Goal: Information Seeking & Learning: Learn about a topic

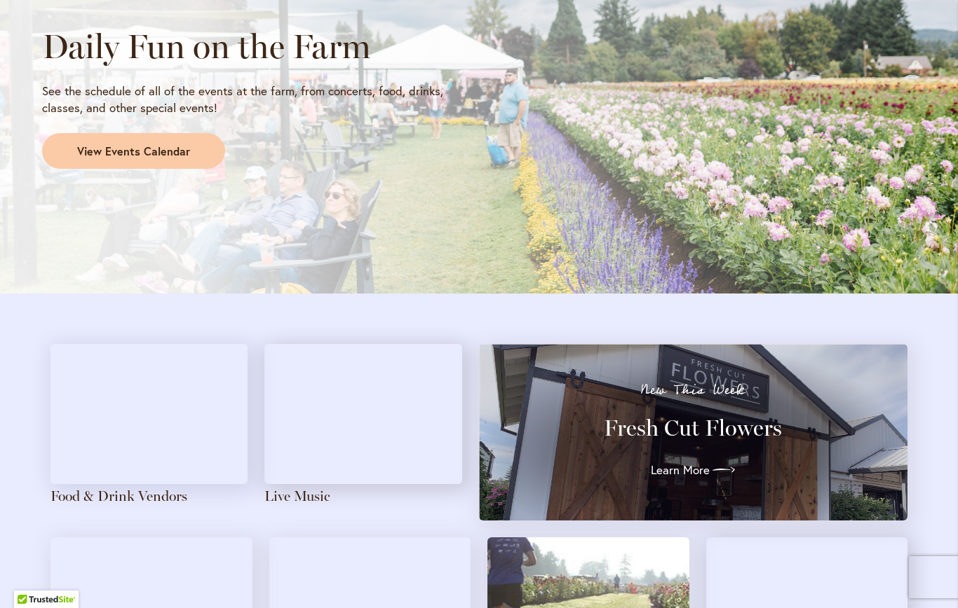
scroll to position [1250, 0]
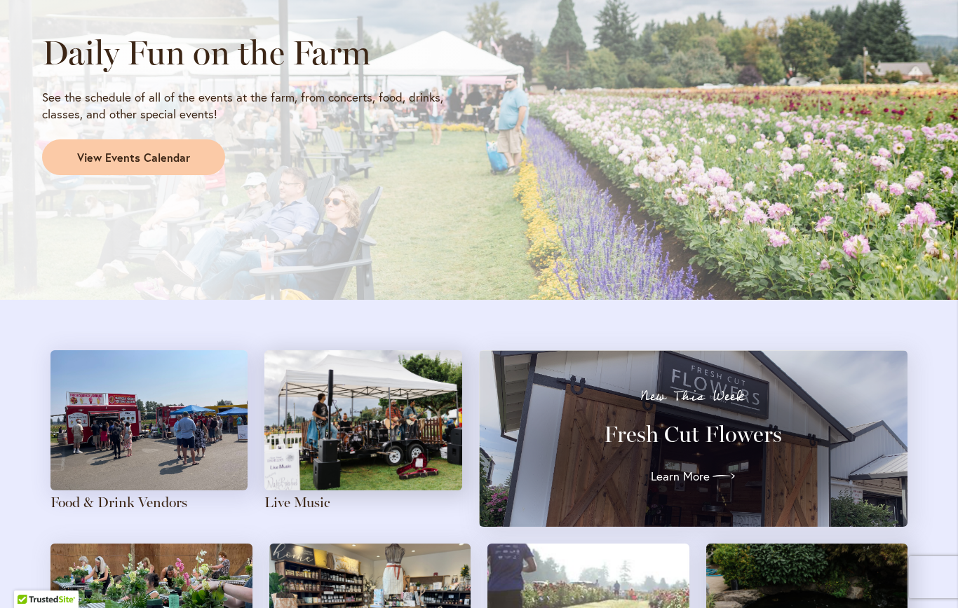
click at [161, 161] on link "View Events Calendar" at bounding box center [133, 158] width 183 height 36
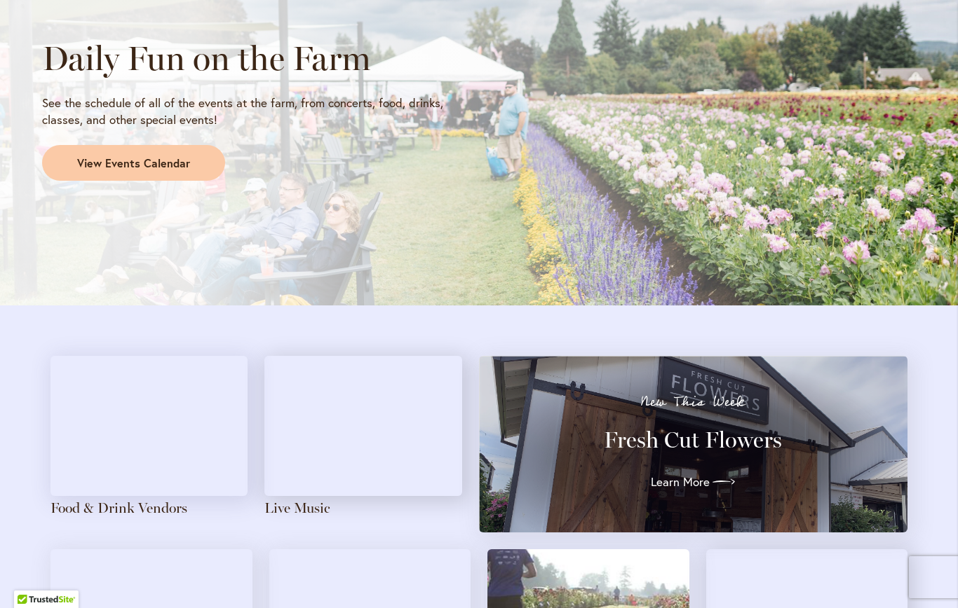
scroll to position [1307, 0]
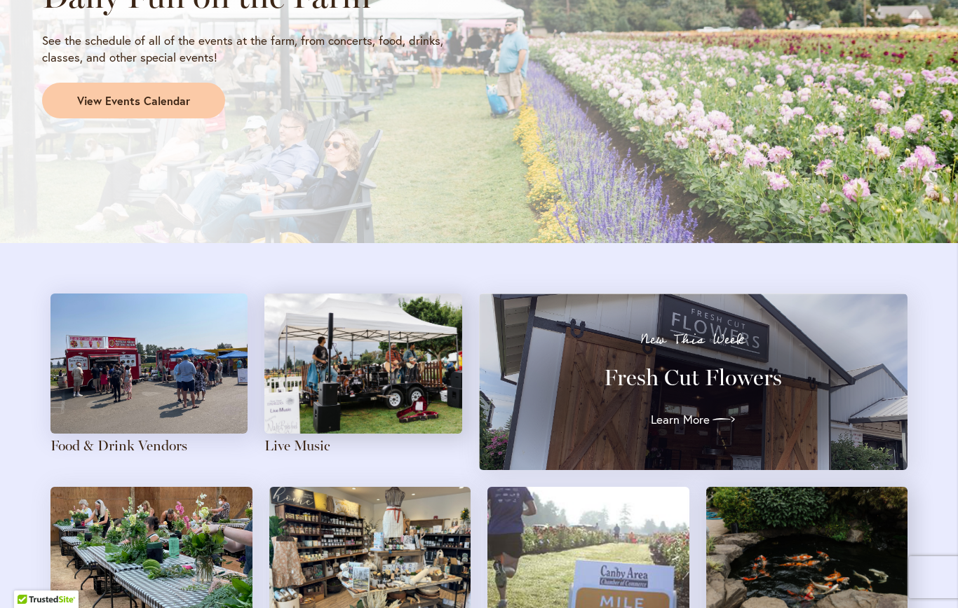
click at [163, 350] on img at bounding box center [148, 364] width 197 height 140
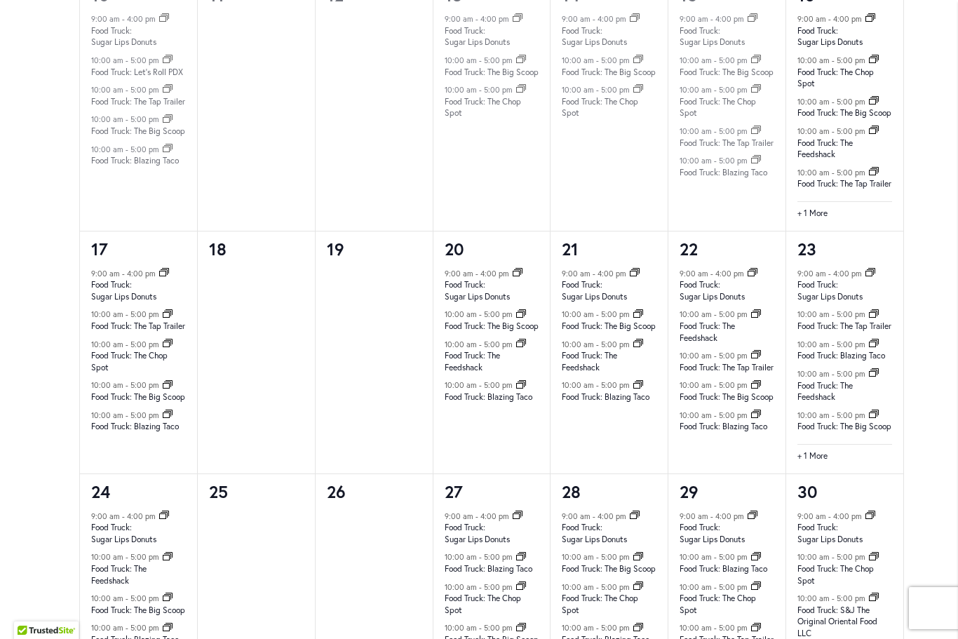
scroll to position [1334, 0]
click at [151, 397] on div "9:00 am - 4:00 pm Event Series Food Truck: Sugar Lips Donuts August 17 @ 9:00 a…" at bounding box center [138, 369] width 117 height 207
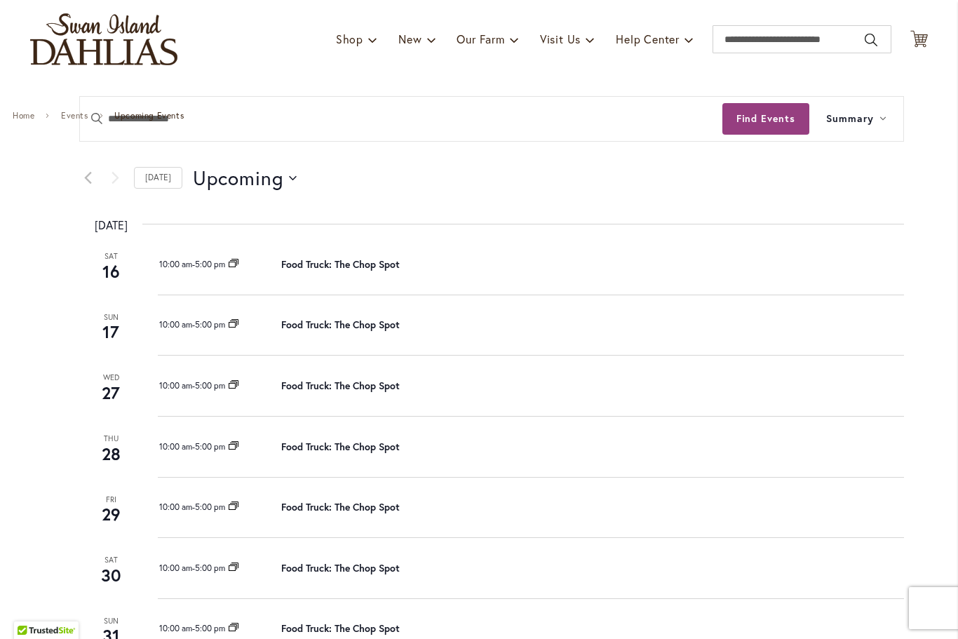
scroll to position [92, 0]
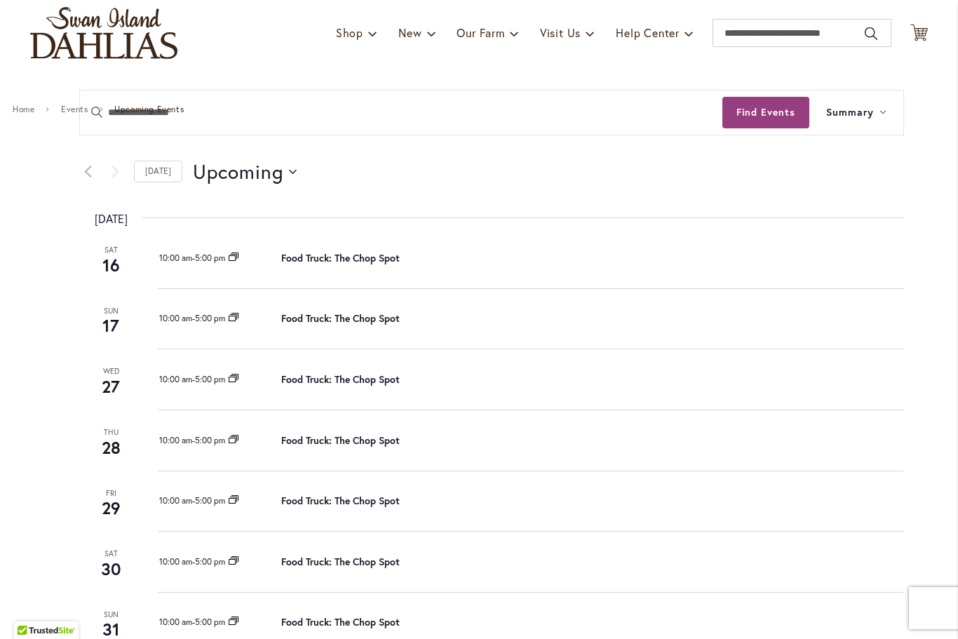
click at [384, 319] on link "Food Truck: The Chop Spot" at bounding box center [340, 317] width 118 height 13
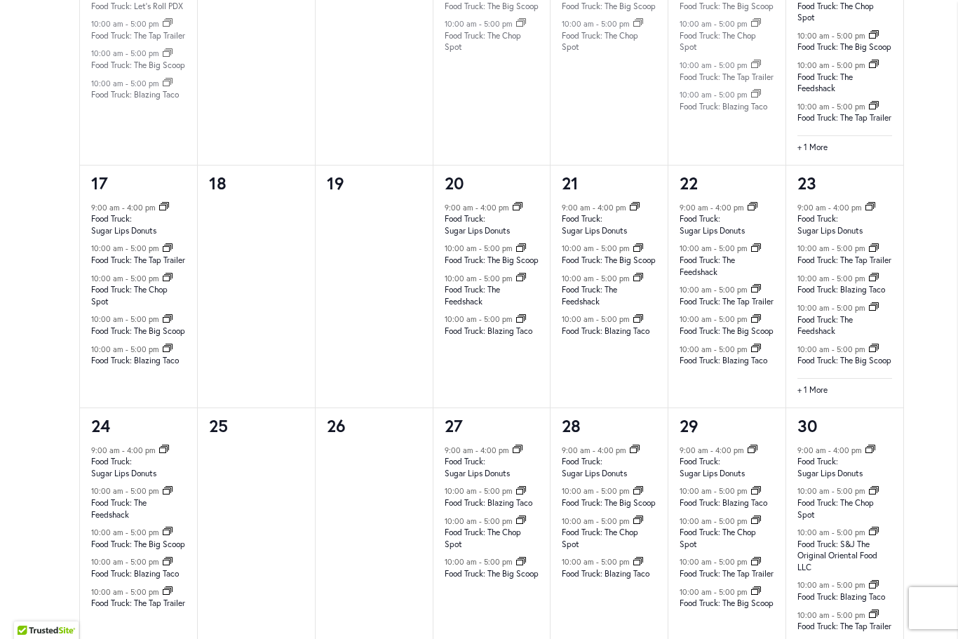
scroll to position [1399, 0]
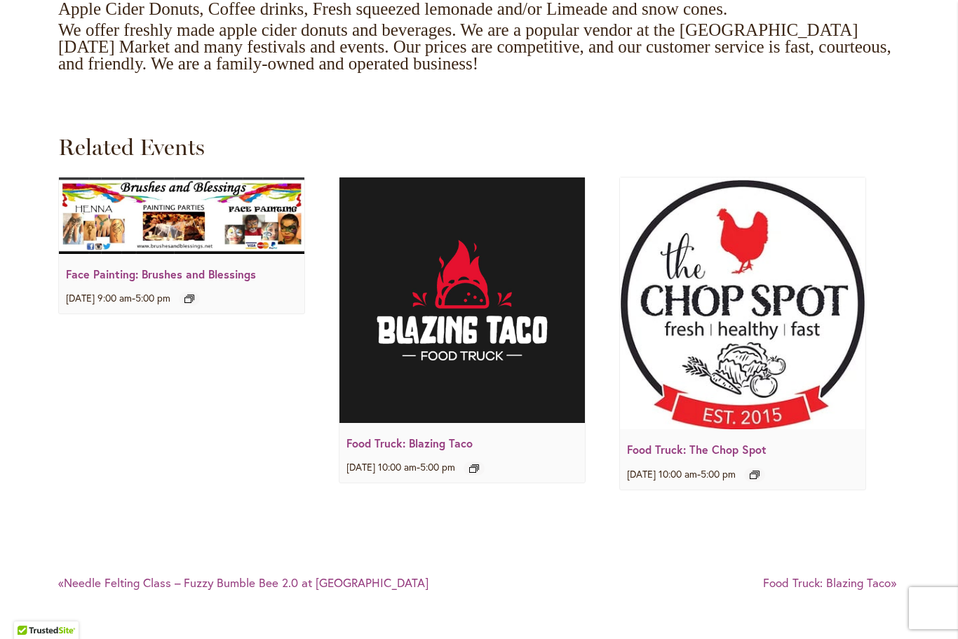
scroll to position [1748, 0]
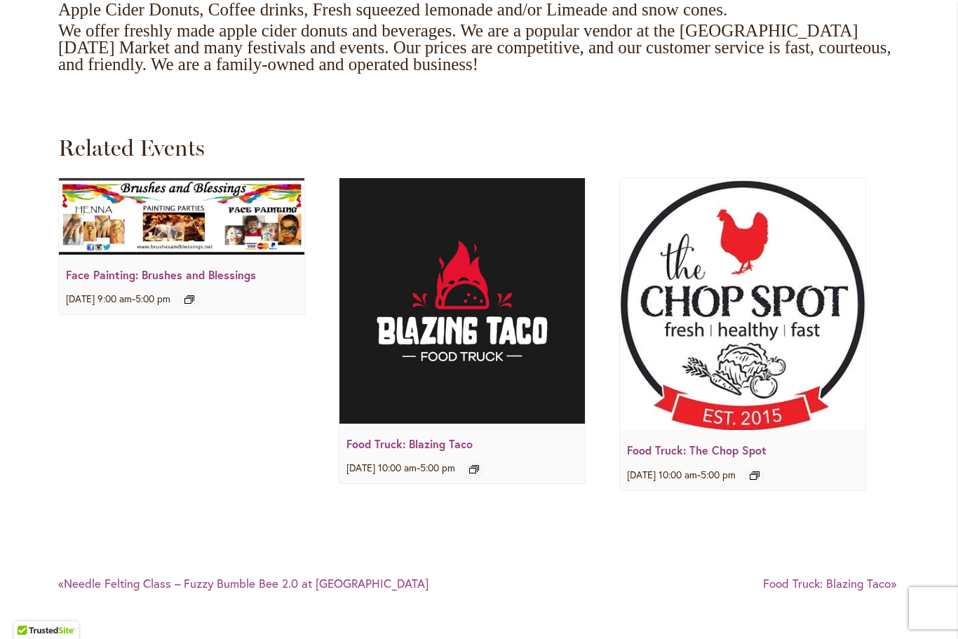
click at [439, 451] on link "Food Truck: Blazing Taco" at bounding box center [409, 443] width 126 height 15
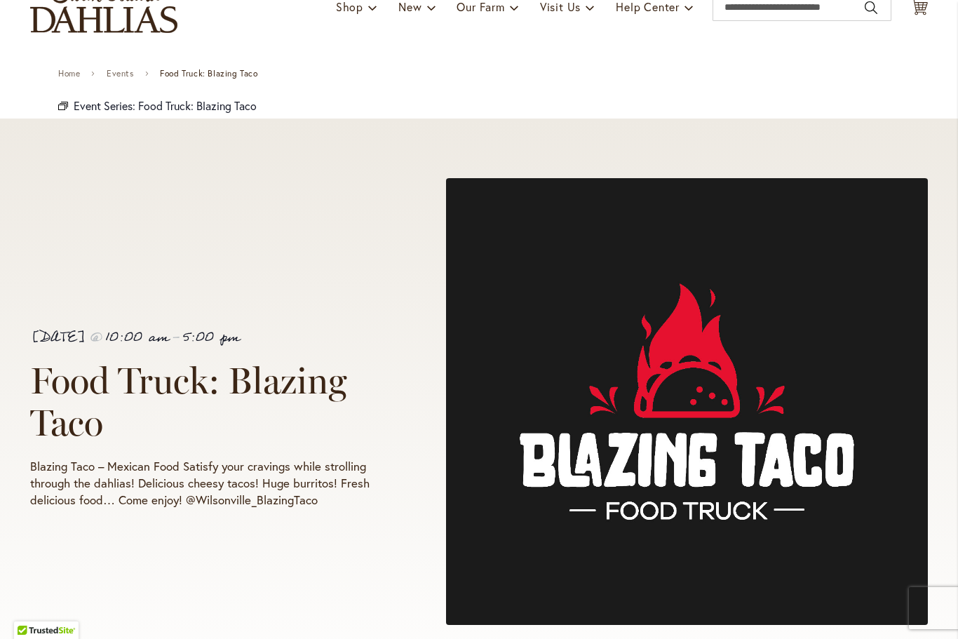
scroll to position [117, 0]
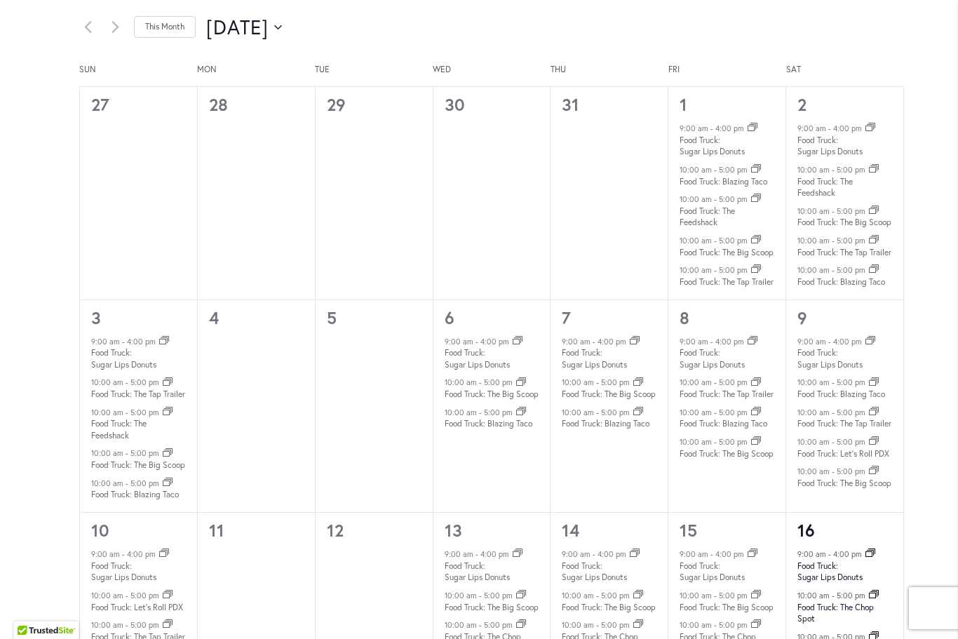
scroll to position [802, 0]
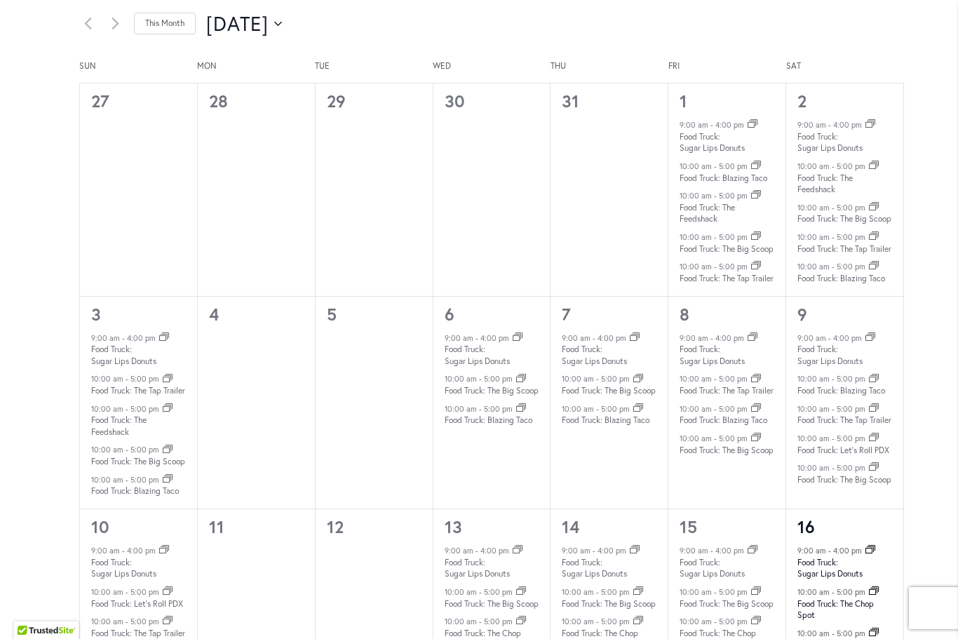
click at [147, 467] on link "Food Truck: The Big Scoop" at bounding box center [138, 461] width 94 height 11
